Goal: Task Accomplishment & Management: Manage account settings

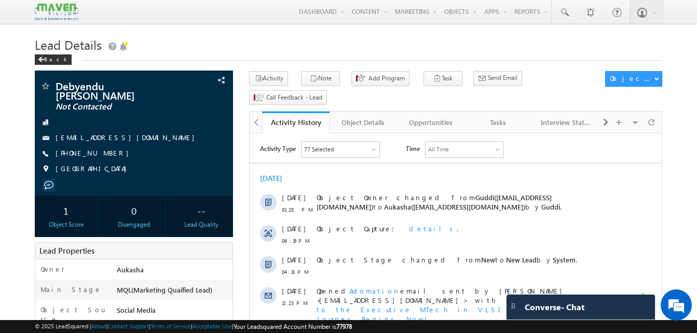
click at [307, 154] on div "77 Selected" at bounding box center [319, 149] width 30 height 9
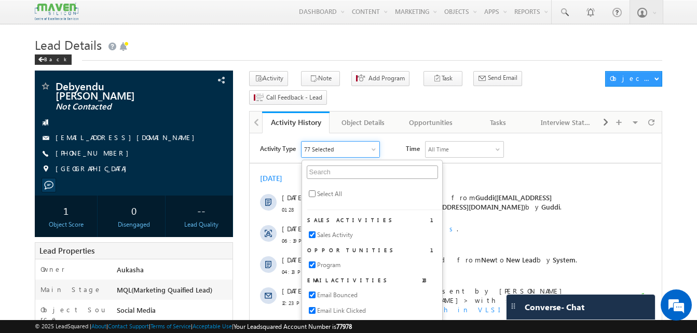
click at [320, 56] on div "Back" at bounding box center [349, 57] width 628 height 7
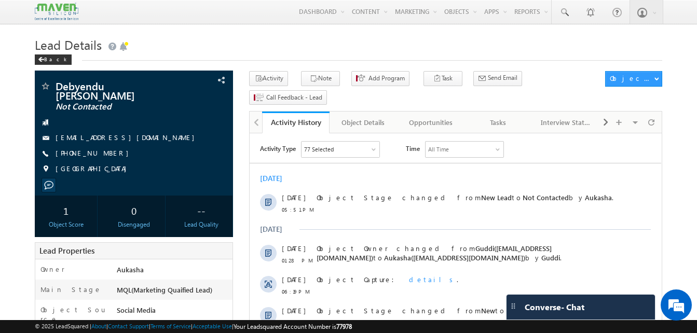
click at [311, 61] on div "Back" at bounding box center [349, 57] width 628 height 7
click at [306, 56] on div "Back" at bounding box center [349, 57] width 628 height 7
click at [232, 45] on h1 "Lead Details" at bounding box center [349, 44] width 628 height 20
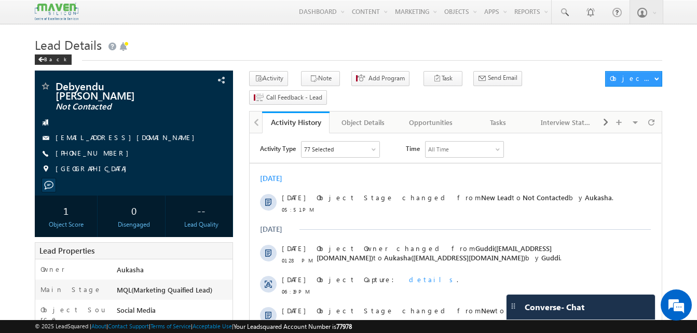
click at [294, 41] on h1 "Lead Details" at bounding box center [349, 44] width 628 height 20
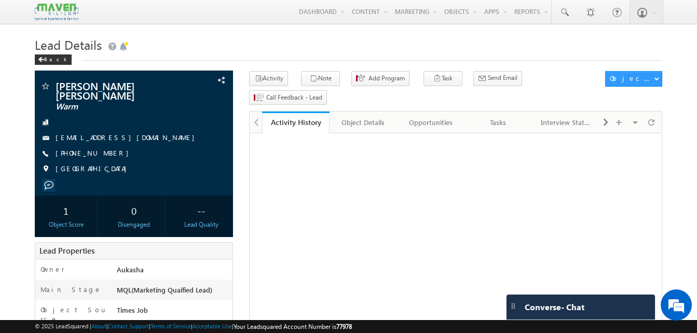
click at [225, 51] on h1 "Lead Details" at bounding box center [349, 44] width 628 height 20
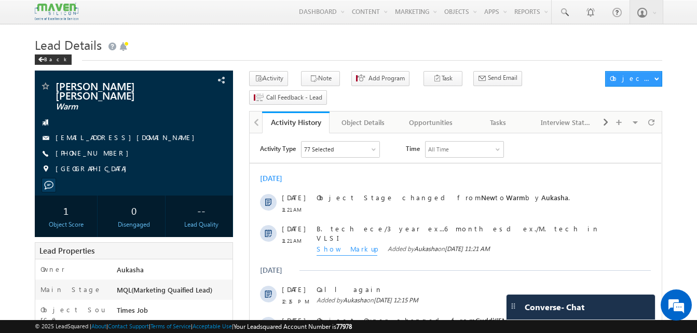
click at [186, 48] on h1 "Lead Details" at bounding box center [349, 44] width 628 height 20
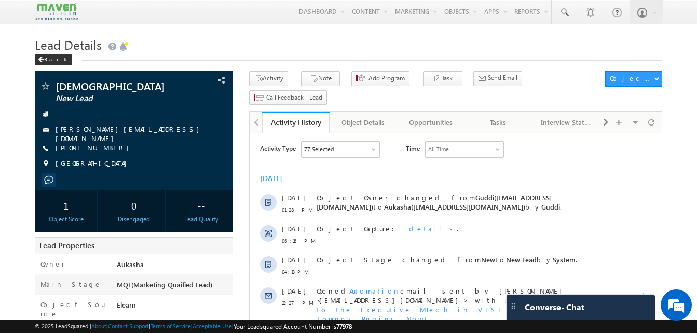
click at [255, 39] on h1 "Lead Details" at bounding box center [349, 44] width 628 height 20
click at [361, 47] on h1 "Lead Details" at bounding box center [349, 44] width 628 height 20
click at [299, 49] on h1 "Lead Details" at bounding box center [349, 44] width 628 height 20
click at [332, 55] on div "Back" at bounding box center [349, 57] width 628 height 7
click at [360, 59] on div "Back" at bounding box center [349, 57] width 628 height 7
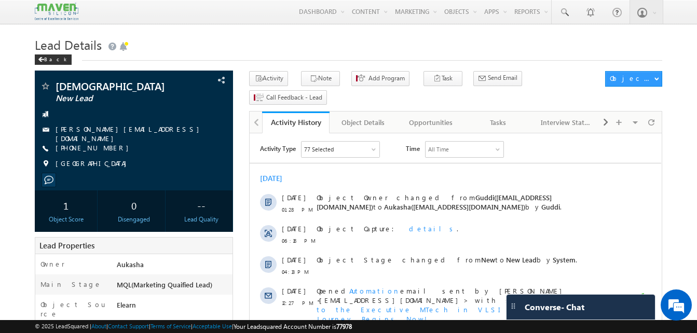
click at [377, 53] on h1 "Lead Details" at bounding box center [349, 44] width 628 height 20
click at [441, 44] on h1 "Lead Details" at bounding box center [349, 44] width 628 height 20
click at [450, 48] on h1 "Lead Details" at bounding box center [349, 44] width 628 height 20
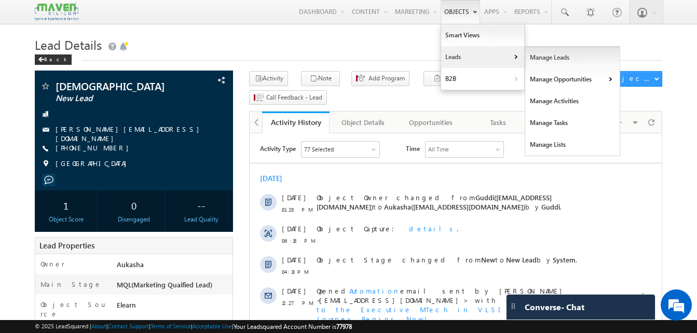
click at [539, 61] on link "Manage Leads" at bounding box center [573, 58] width 95 height 22
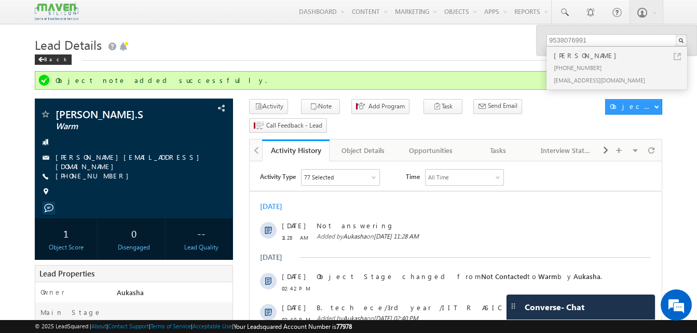
click at [352, 45] on h1 "Lead Details" at bounding box center [349, 44] width 628 height 20
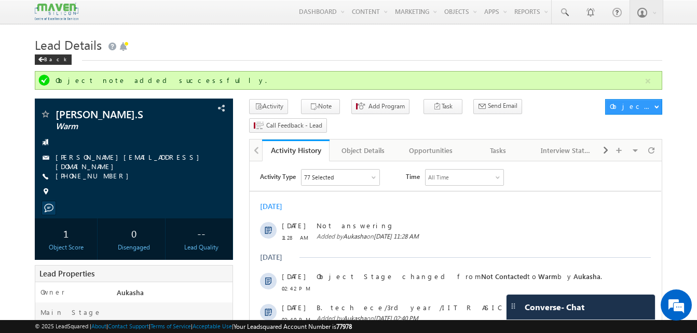
click at [282, 43] on h1 "Lead Details" at bounding box center [349, 44] width 628 height 20
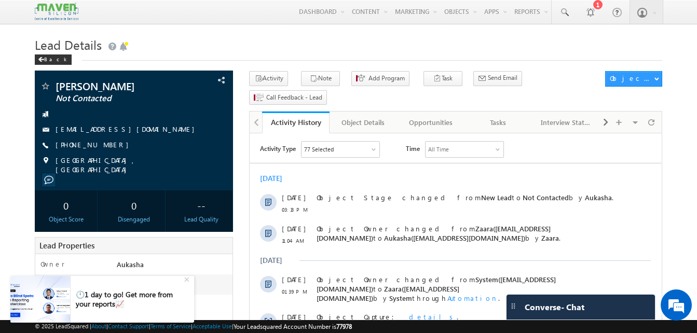
click at [281, 47] on h1 "Lead Details" at bounding box center [349, 44] width 628 height 20
click at [231, 52] on h1 "Lead Details" at bounding box center [349, 44] width 628 height 20
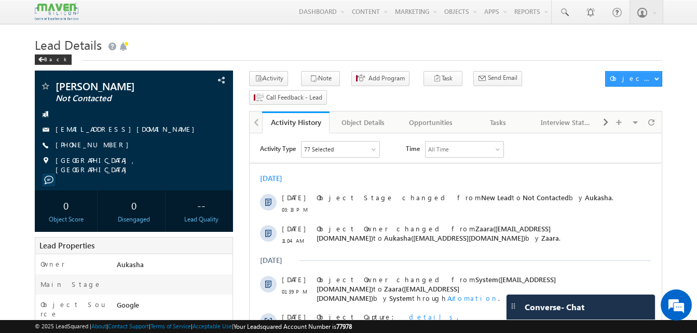
click at [299, 44] on h1 "Lead Details" at bounding box center [349, 44] width 628 height 20
click at [176, 38] on h1 "Lead Details" at bounding box center [349, 44] width 628 height 20
click at [263, 44] on h1 "Lead Details" at bounding box center [349, 44] width 628 height 20
click at [236, 54] on h1 "Lead Details" at bounding box center [349, 44] width 628 height 20
click at [140, 42] on h1 "Lead Details" at bounding box center [349, 44] width 628 height 20
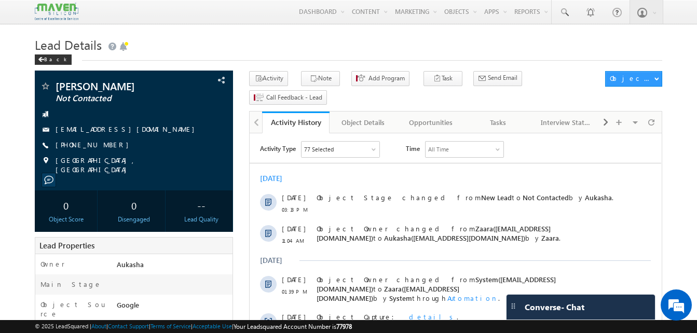
click at [177, 55] on div "Back" at bounding box center [349, 57] width 628 height 7
click at [186, 53] on h1 "Lead Details" at bounding box center [349, 44] width 628 height 20
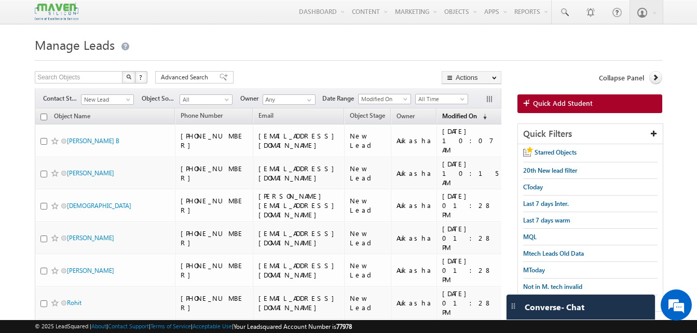
click at [473, 117] on link "Modified On (sorted descending)" at bounding box center [464, 117] width 55 height 14
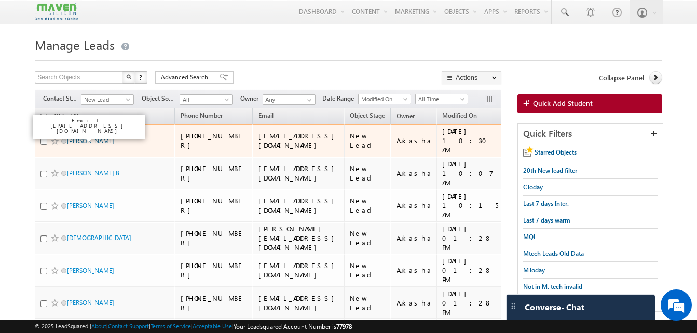
click at [86, 138] on link "Vanshika" at bounding box center [90, 141] width 47 height 8
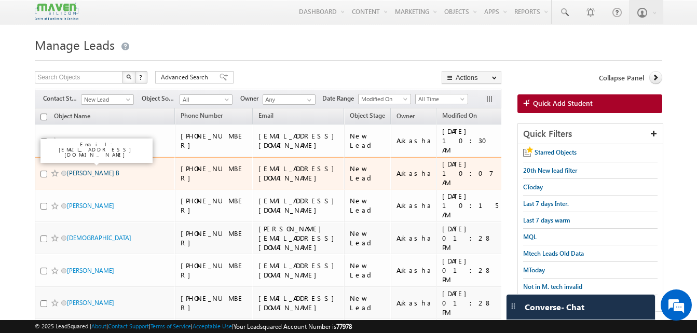
click at [88, 169] on link "[PERSON_NAME] B" at bounding box center [93, 173] width 52 height 8
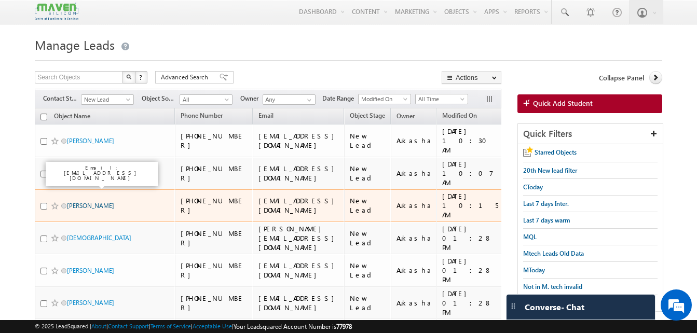
click at [90, 202] on link "Samuel Holla" at bounding box center [90, 206] width 47 height 8
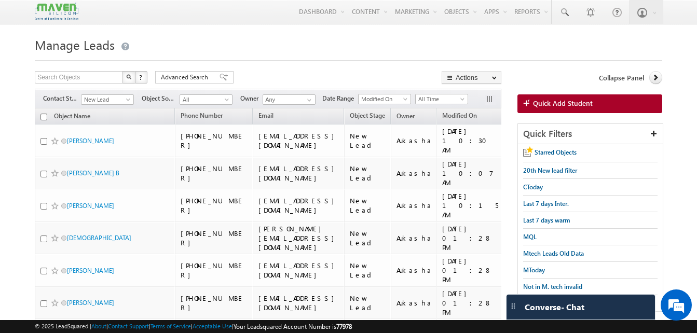
click at [560, 19] on link at bounding box center [564, 12] width 25 height 24
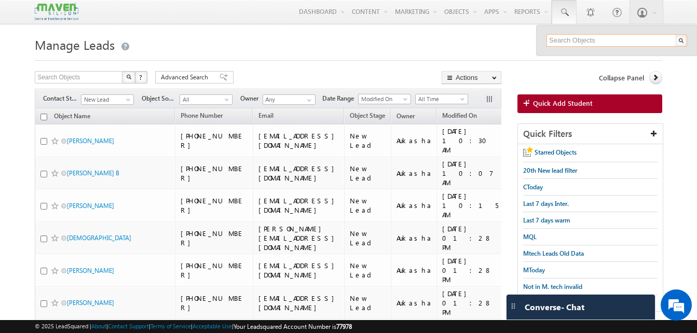
paste input "9964251138"
type input "9964251138"
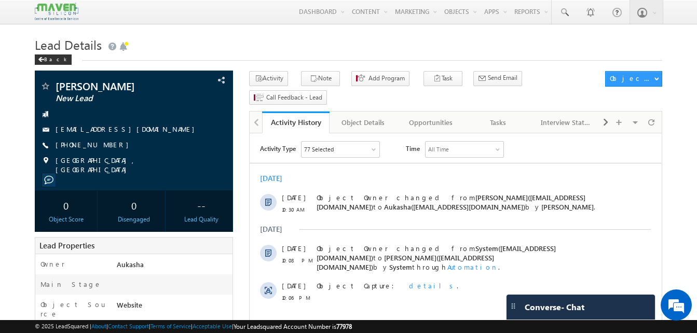
click at [106, 145] on div "[PHONE_NUMBER]" at bounding box center [134, 145] width 188 height 10
copy div "+91-8360315042"
drag, startPoint x: 104, startPoint y: 83, endPoint x: 56, endPoint y: 80, distance: 48.4
click at [56, 80] on div "Vanshika New Lead vanshikababbar38@gmail.com Punjab, India" at bounding box center [134, 131] width 198 height 120
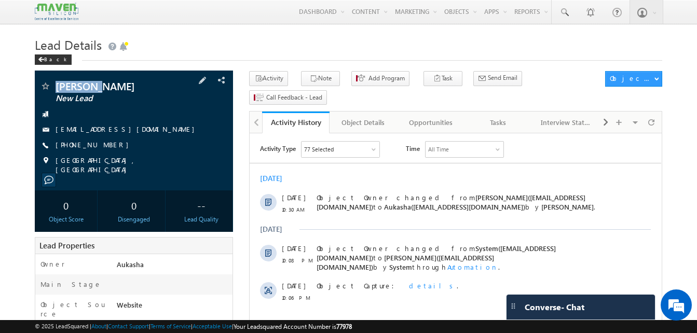
copy div "Vanshika"
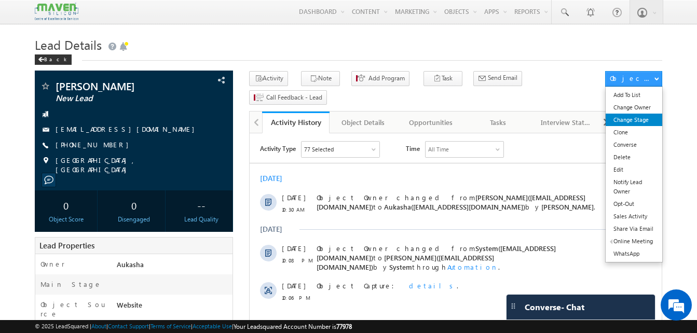
click at [642, 115] on link "Change Stage" at bounding box center [634, 120] width 57 height 12
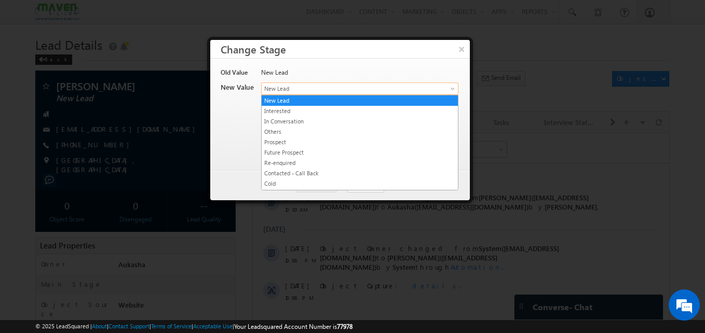
click at [338, 87] on span "New Lead" at bounding box center [343, 88] width 162 height 9
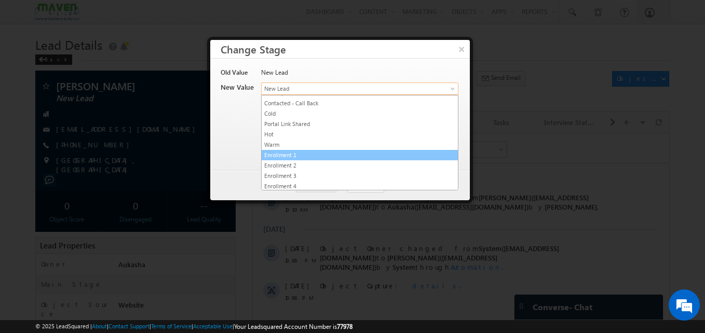
scroll to position [196, 0]
click at [304, 155] on link "Not Contacted" at bounding box center [360, 153] width 196 height 9
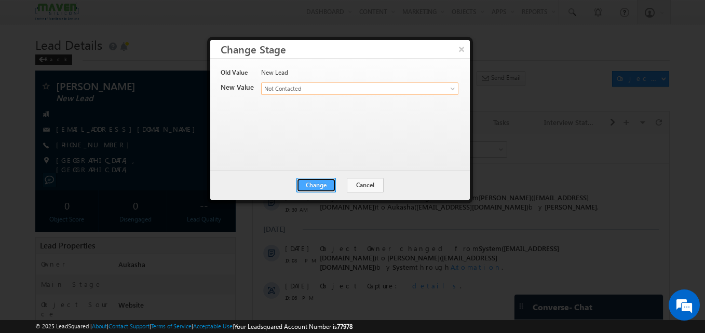
click at [331, 187] on button "Change" at bounding box center [316, 185] width 39 height 15
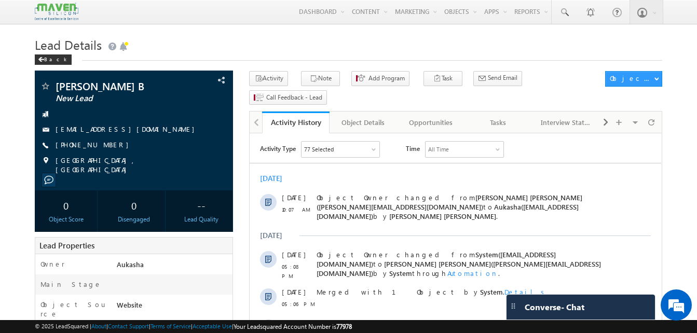
click at [290, 36] on h1 "Lead Details" at bounding box center [349, 44] width 628 height 20
drag, startPoint x: 112, startPoint y: 149, endPoint x: 105, endPoint y: 145, distance: 7.7
click at [105, 145] on div "+91-9994875404" at bounding box center [134, 145] width 188 height 10
copy div "+91-9994875404"
drag, startPoint x: 112, startPoint y: 85, endPoint x: 56, endPoint y: 85, distance: 56.6
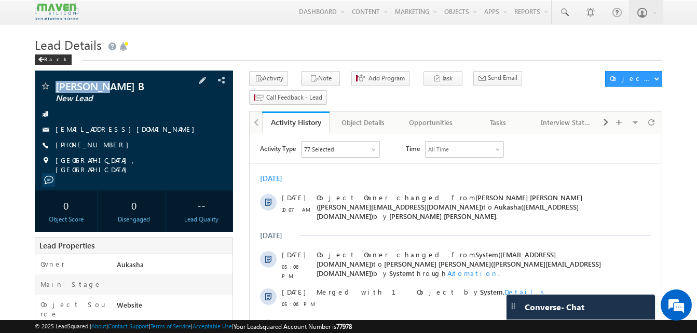
click at [56, 85] on span "VIGNESH B" at bounding box center [117, 86] width 122 height 10
copy span "VIGNESH B"
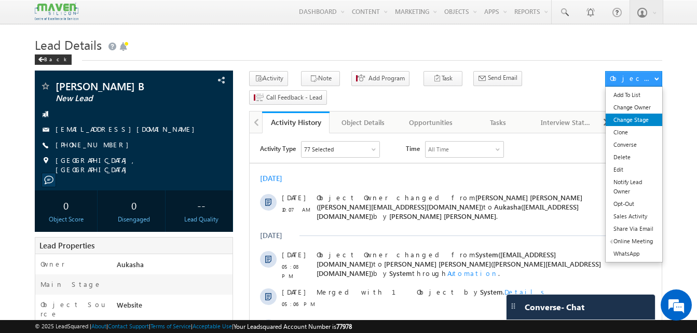
click at [641, 116] on link "Change Stage" at bounding box center [634, 120] width 57 height 12
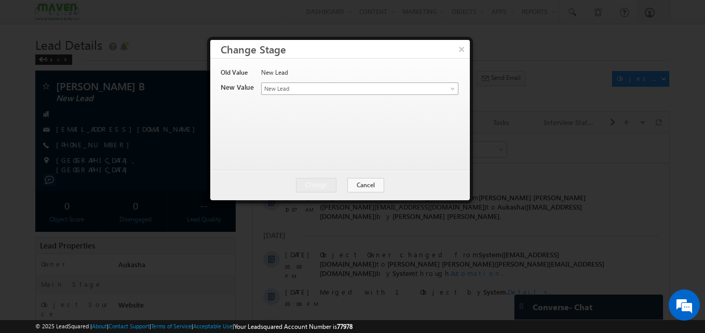
click at [353, 90] on span "New Lead" at bounding box center [343, 88] width 162 height 9
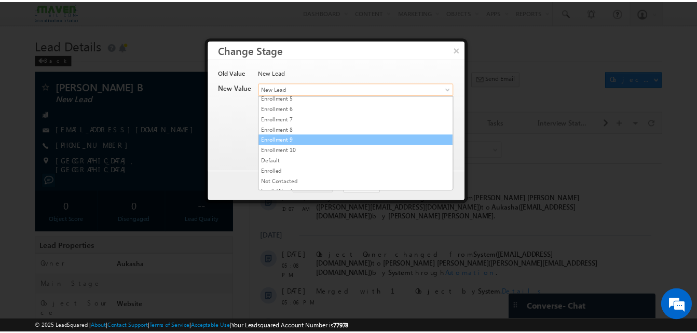
scroll to position [196, 0]
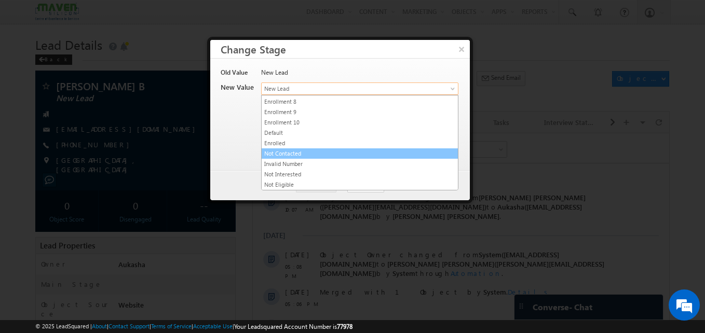
click at [302, 154] on link "Not Contacted" at bounding box center [360, 153] width 196 height 9
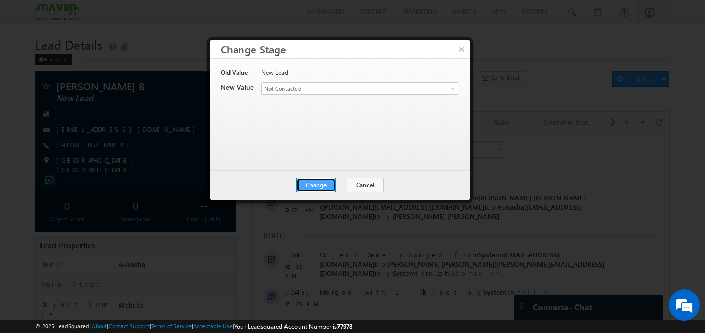
click at [322, 188] on button "Change" at bounding box center [316, 185] width 39 height 15
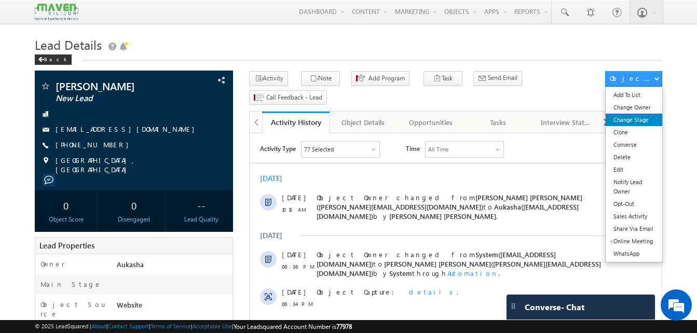
click at [632, 121] on link "Change Stage" at bounding box center [634, 120] width 57 height 12
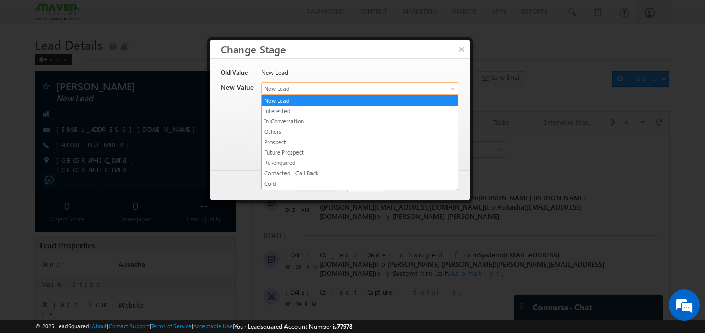
click at [331, 93] on span "New Lead" at bounding box center [343, 88] width 162 height 9
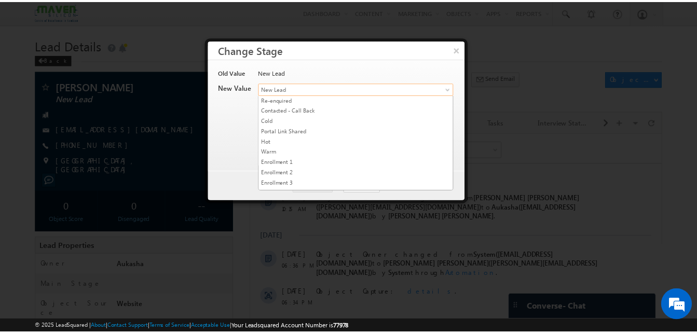
scroll to position [65, 0]
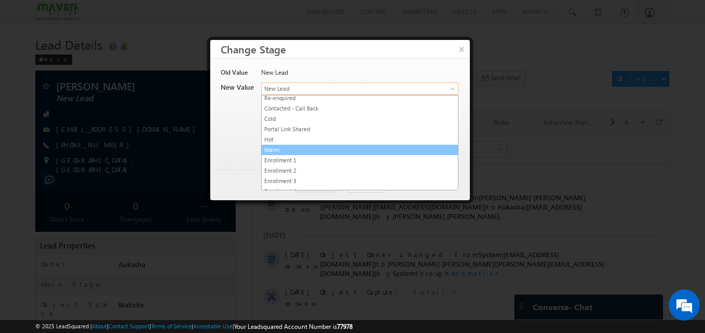
click at [290, 148] on link "Warm" at bounding box center [360, 149] width 196 height 9
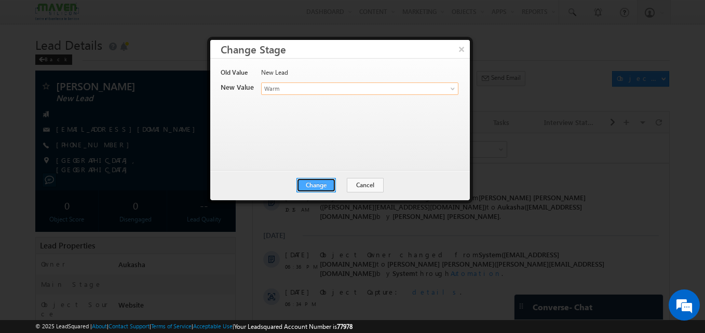
click at [316, 185] on button "Change" at bounding box center [316, 185] width 39 height 15
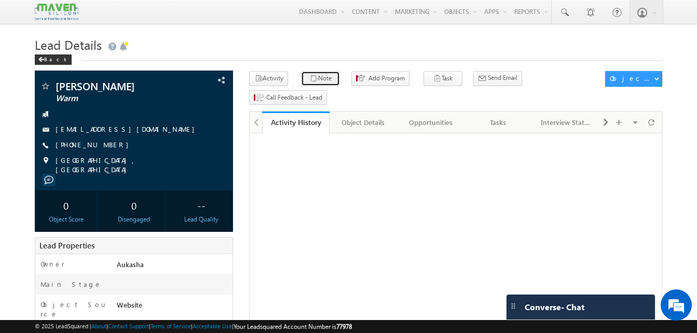
click at [316, 75] on button "Note" at bounding box center [320, 78] width 39 height 15
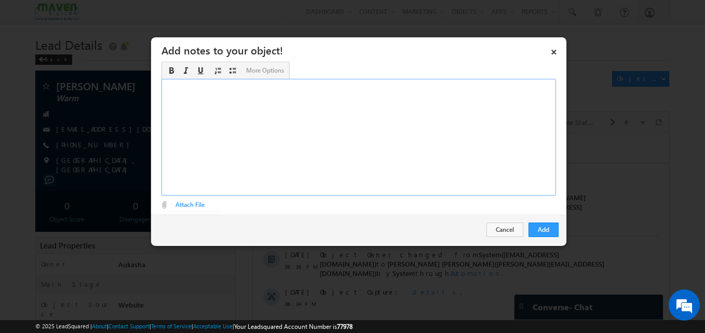
click at [268, 141] on div "Rich Text Editor, Description-inline-editor-div" at bounding box center [358, 137] width 395 height 117
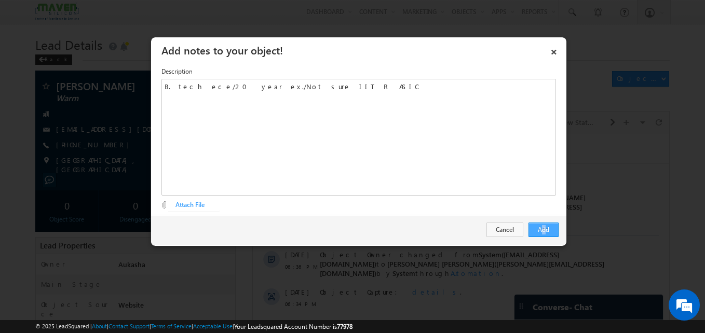
drag, startPoint x: 542, startPoint y: 221, endPoint x: 544, endPoint y: 234, distance: 13.2
click at [544, 234] on div "Add Cancel" at bounding box center [358, 230] width 415 height 30
click at [544, 234] on button "Add" at bounding box center [544, 230] width 30 height 15
